Goal: Check status: Verify the current state of an ongoing process or item

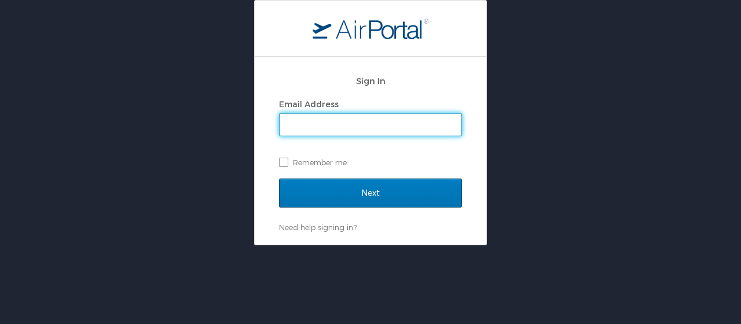
drag, startPoint x: 425, startPoint y: 120, endPoint x: 431, endPoint y: 113, distance: 9.0
click at [425, 120] on input "Email Address" at bounding box center [371, 124] width 182 height 22
type input "[EMAIL_ADDRESS][DOMAIN_NAME]"
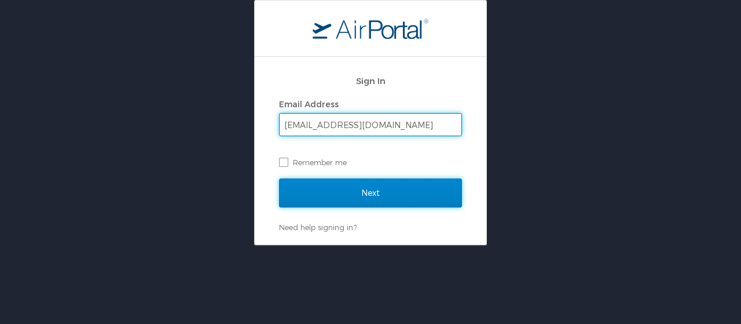
click at [385, 190] on input "Next" at bounding box center [370, 192] width 183 height 29
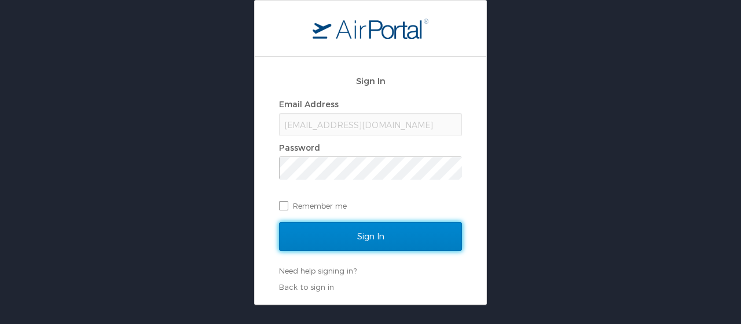
click at [320, 236] on input "Sign In" at bounding box center [370, 236] width 183 height 29
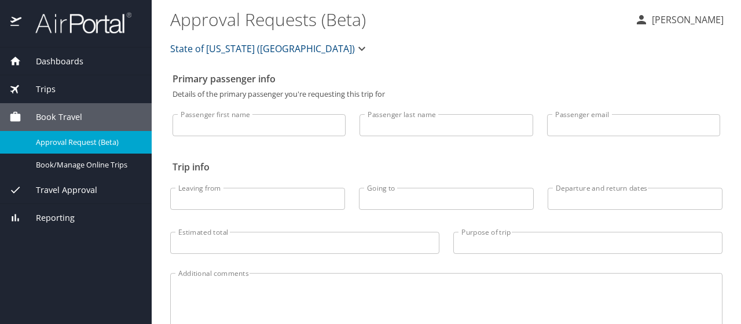
click at [61, 189] on span "Travel Approval" at bounding box center [59, 189] width 76 height 13
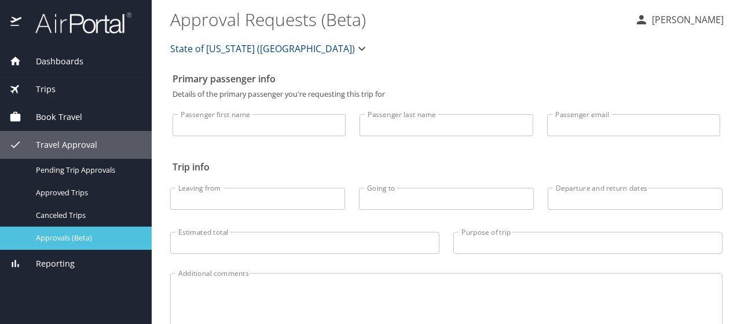
click at [63, 232] on span "Approvals (Beta)" at bounding box center [87, 237] width 102 height 11
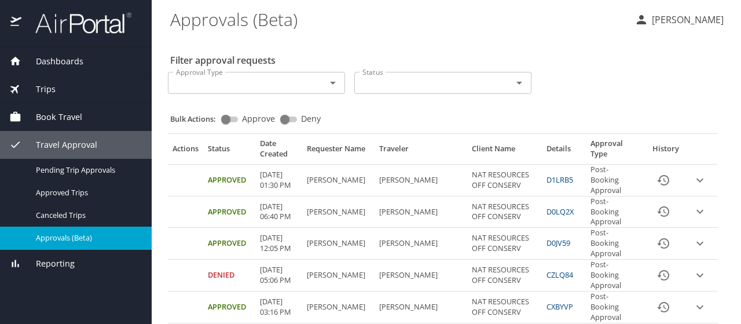
click at [693, 181] on icon "expand row" at bounding box center [700, 180] width 14 height 14
